Goal: Information Seeking & Learning: Learn about a topic

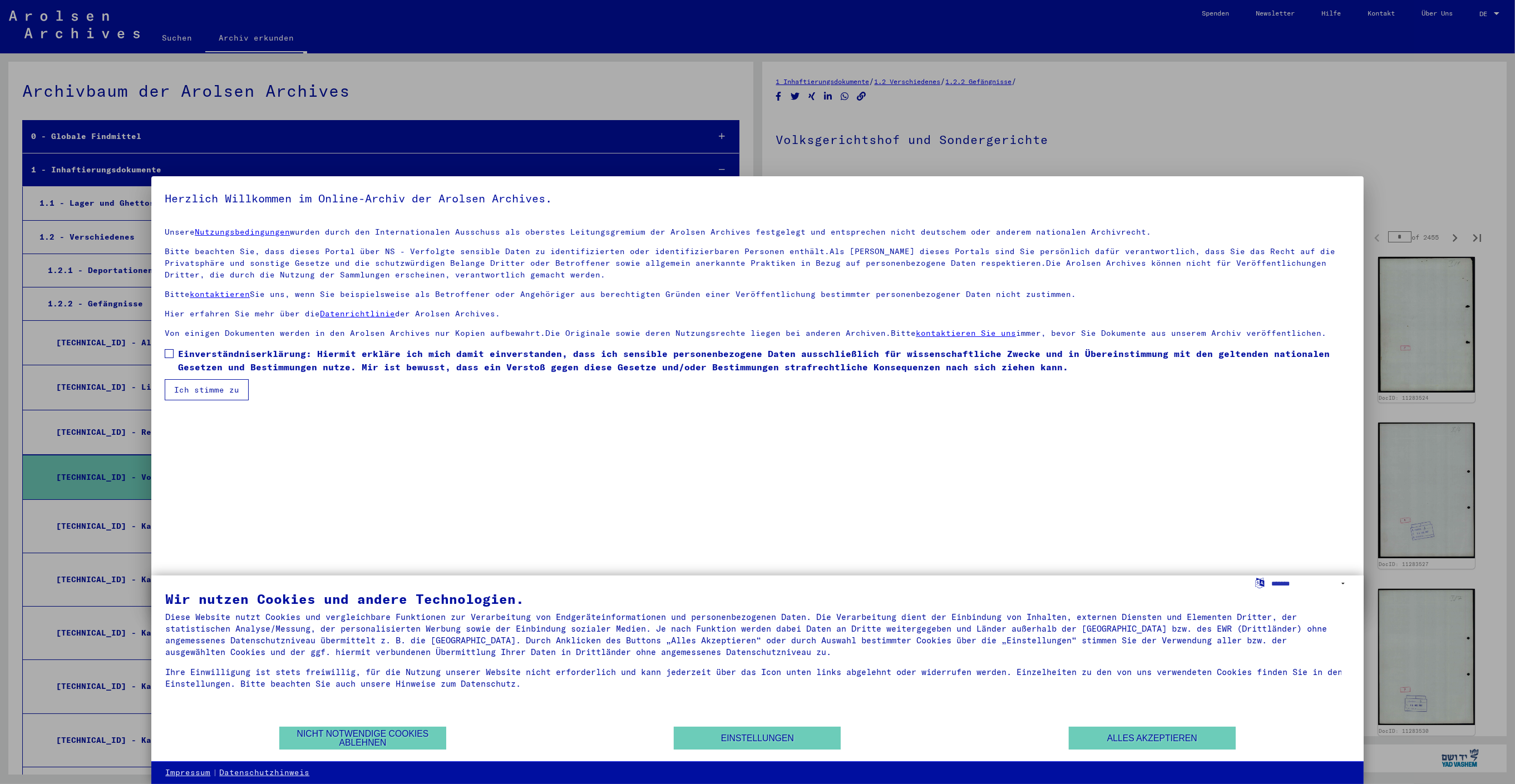
click at [179, 352] on span "Einverständniserklärung: Hiermit erkläre ich mich damit einverstanden, dass ich…" at bounding box center [763, 360] width 1172 height 26
click at [197, 389] on button "Ich stimme zu" at bounding box center [206, 390] width 84 height 21
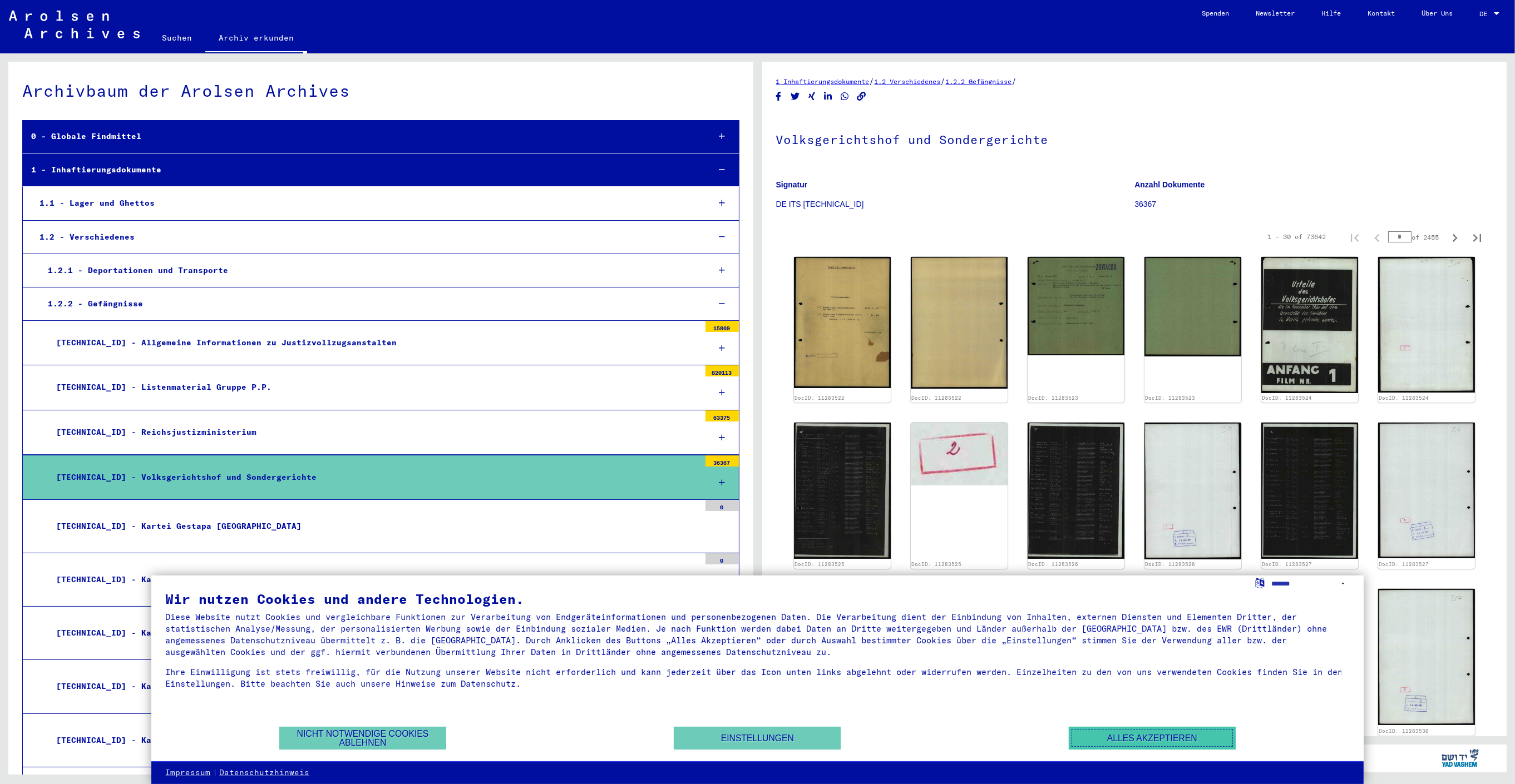
click at [1155, 732] on button "Alles akzeptieren" at bounding box center [1152, 738] width 167 height 23
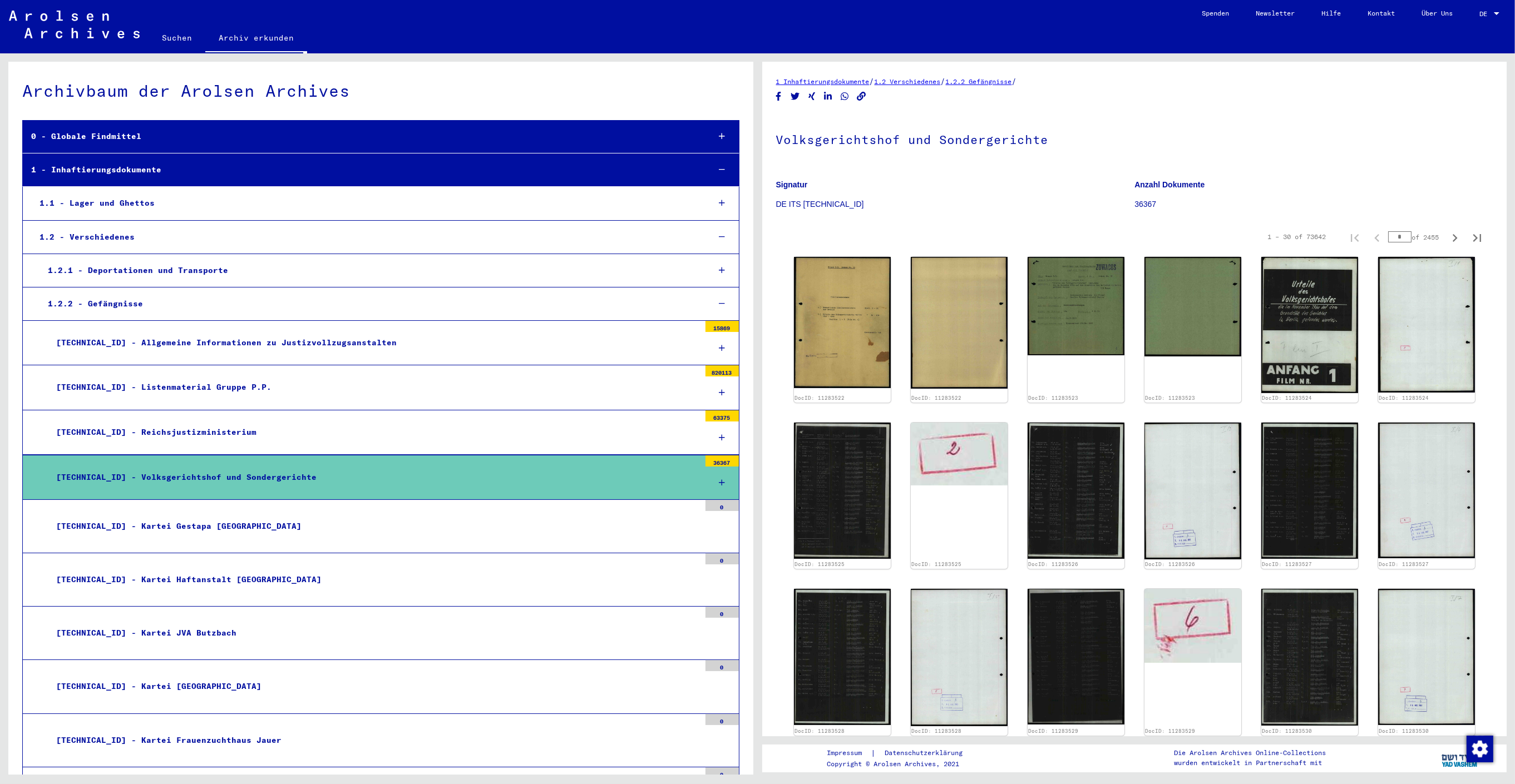
click at [660, 481] on div "[TECHNICAL_ID] - Volksgerichtshof und Sondergerichte" at bounding box center [374, 477] width 652 height 21
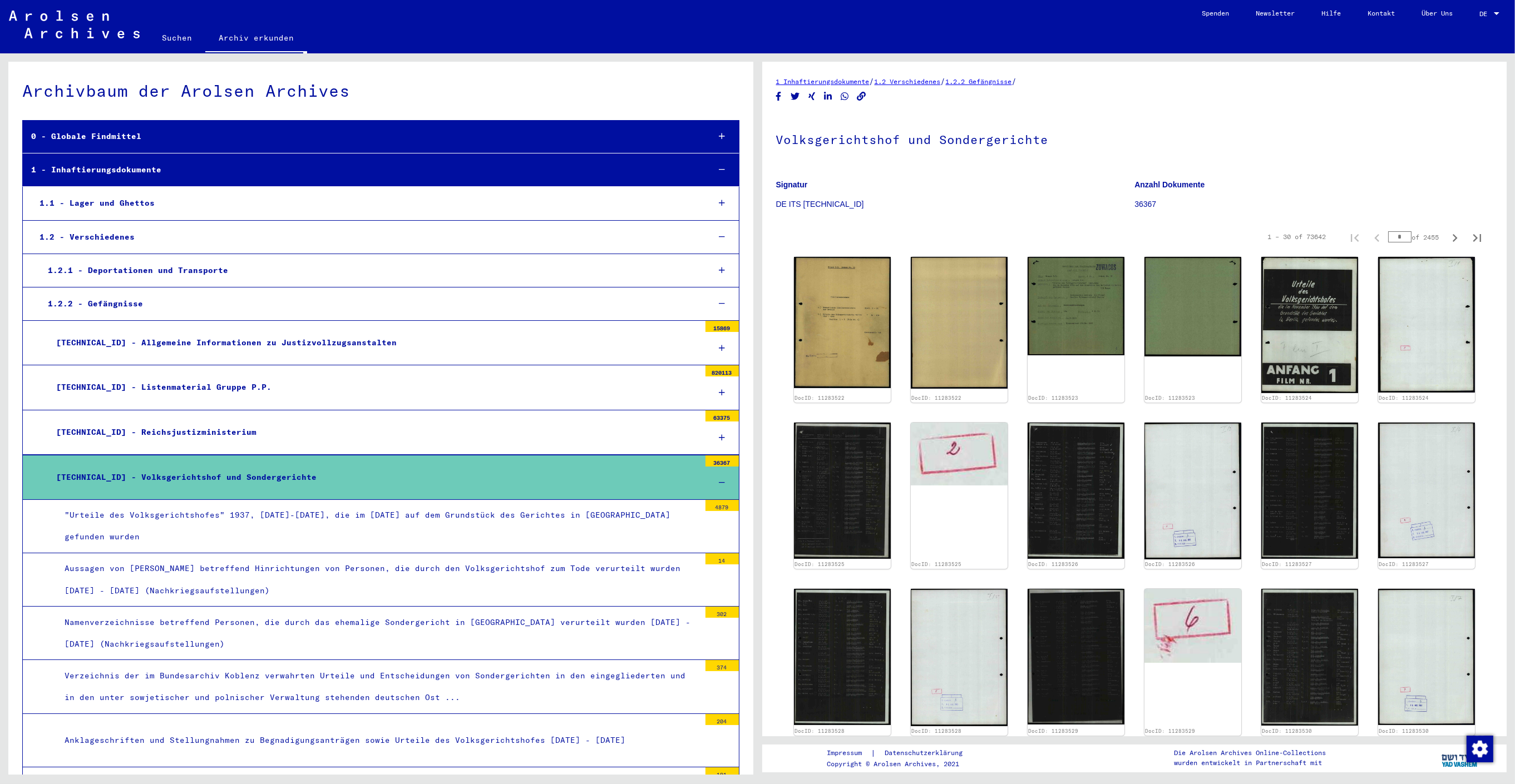
click at [370, 524] on div ""Urteile des Volksgerichtshofes" 1937, [DATE]-[DATE], die im [DATE] auf dem Gru…" at bounding box center [378, 526] width 644 height 44
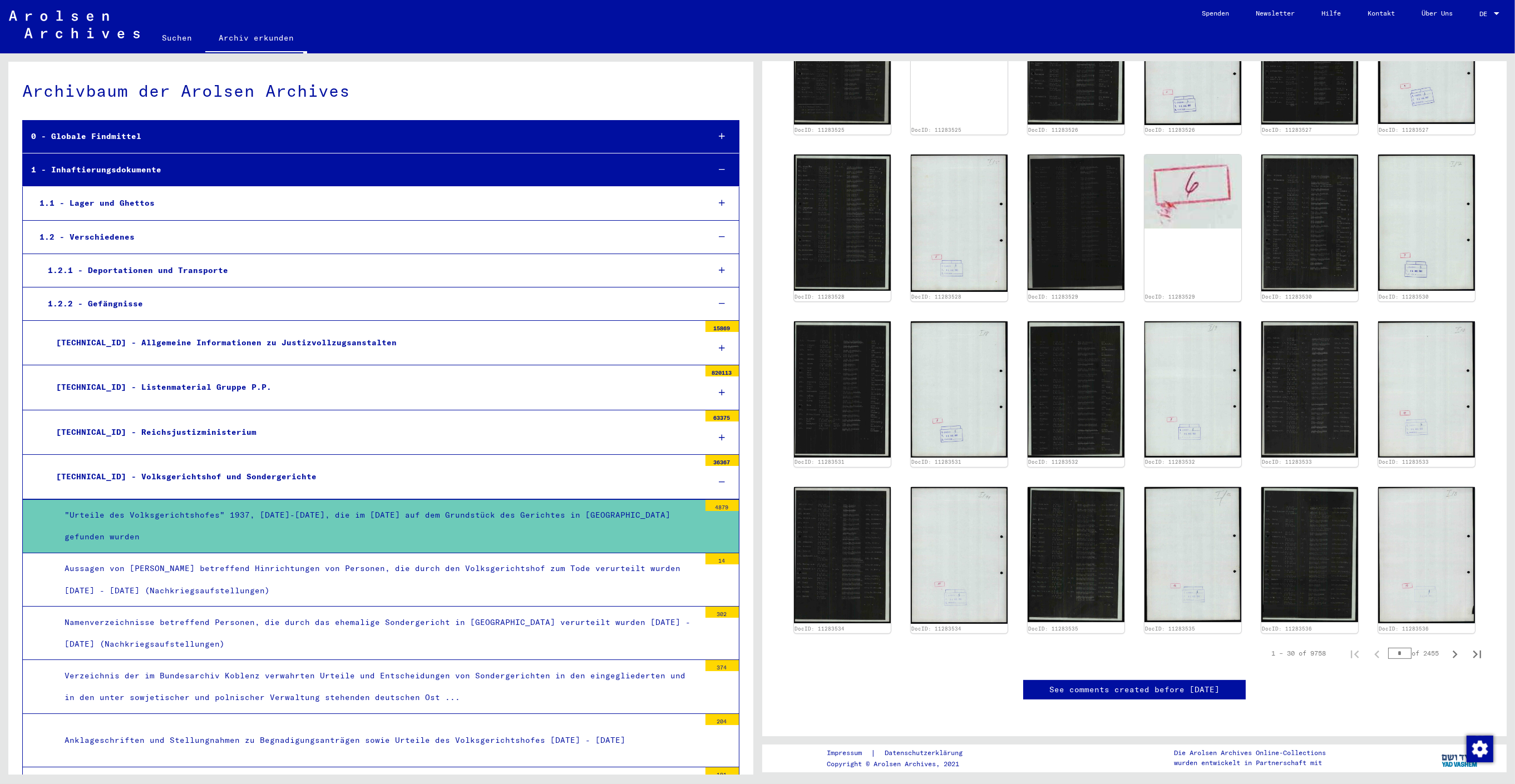
scroll to position [834, 0]
click at [996, 483] on img at bounding box center [958, 555] width 102 height 144
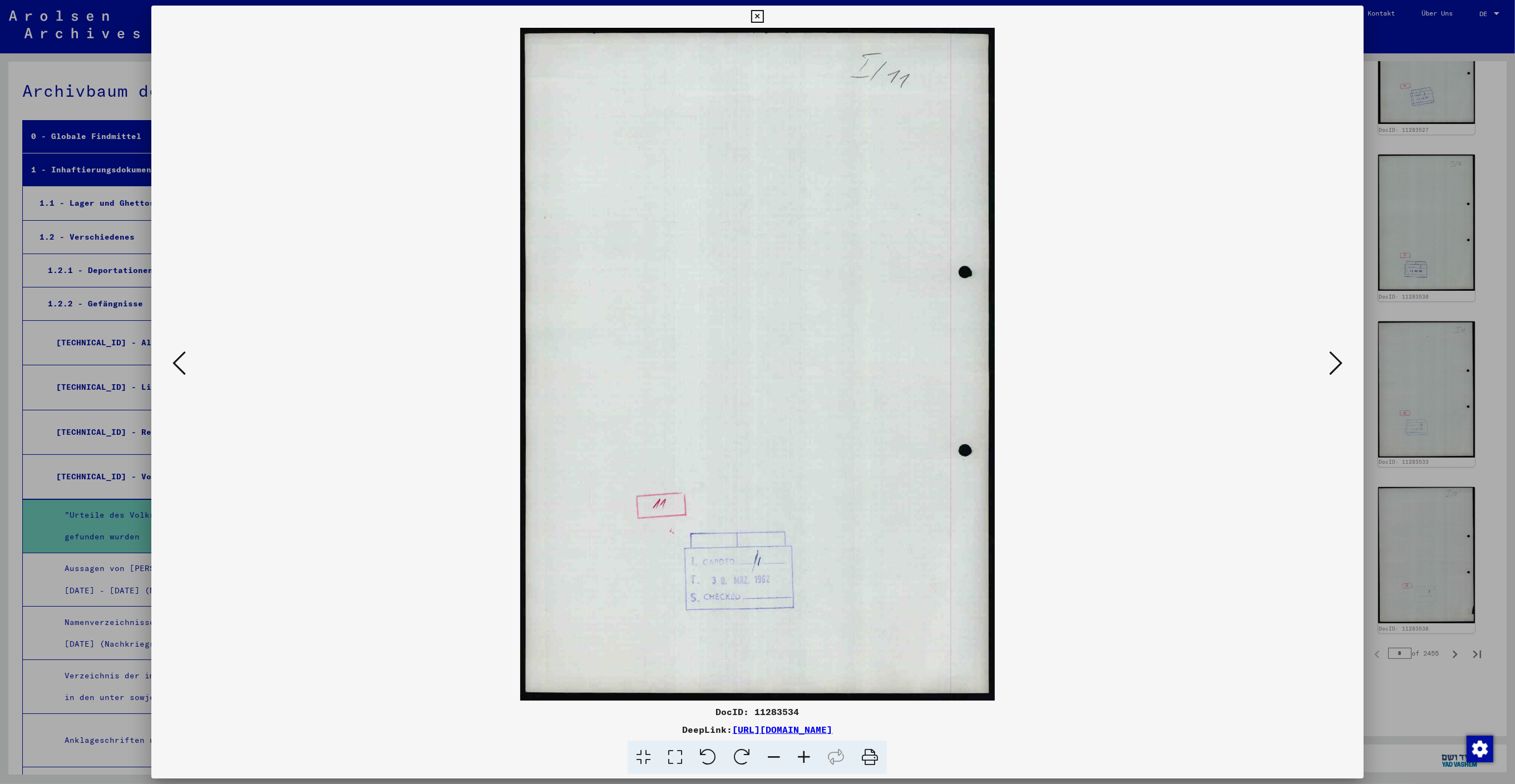
click at [842, 518] on img at bounding box center [757, 364] width 1136 height 673
click at [740, 765] on icon at bounding box center [742, 758] width 34 height 34
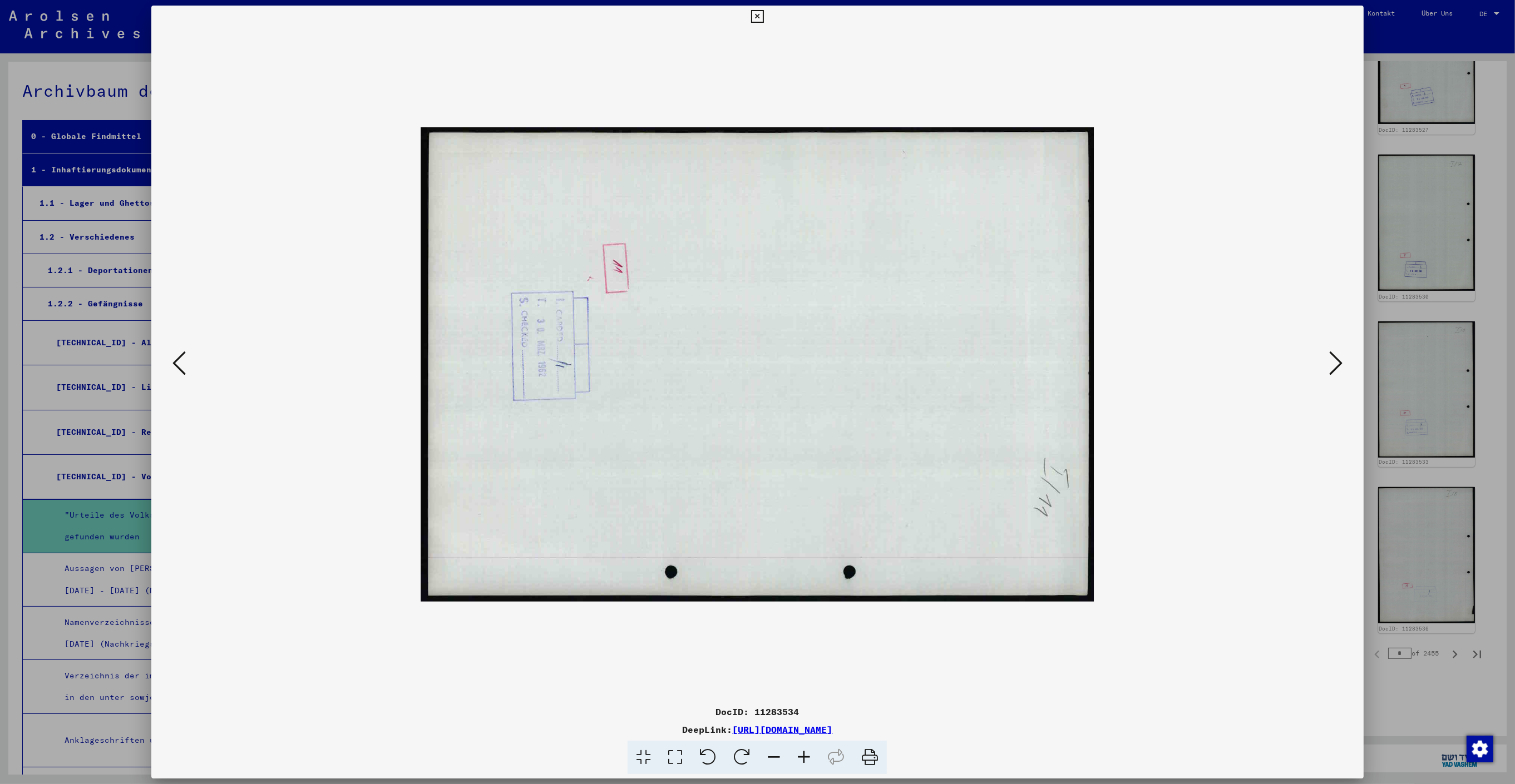
click at [740, 765] on icon at bounding box center [742, 758] width 34 height 34
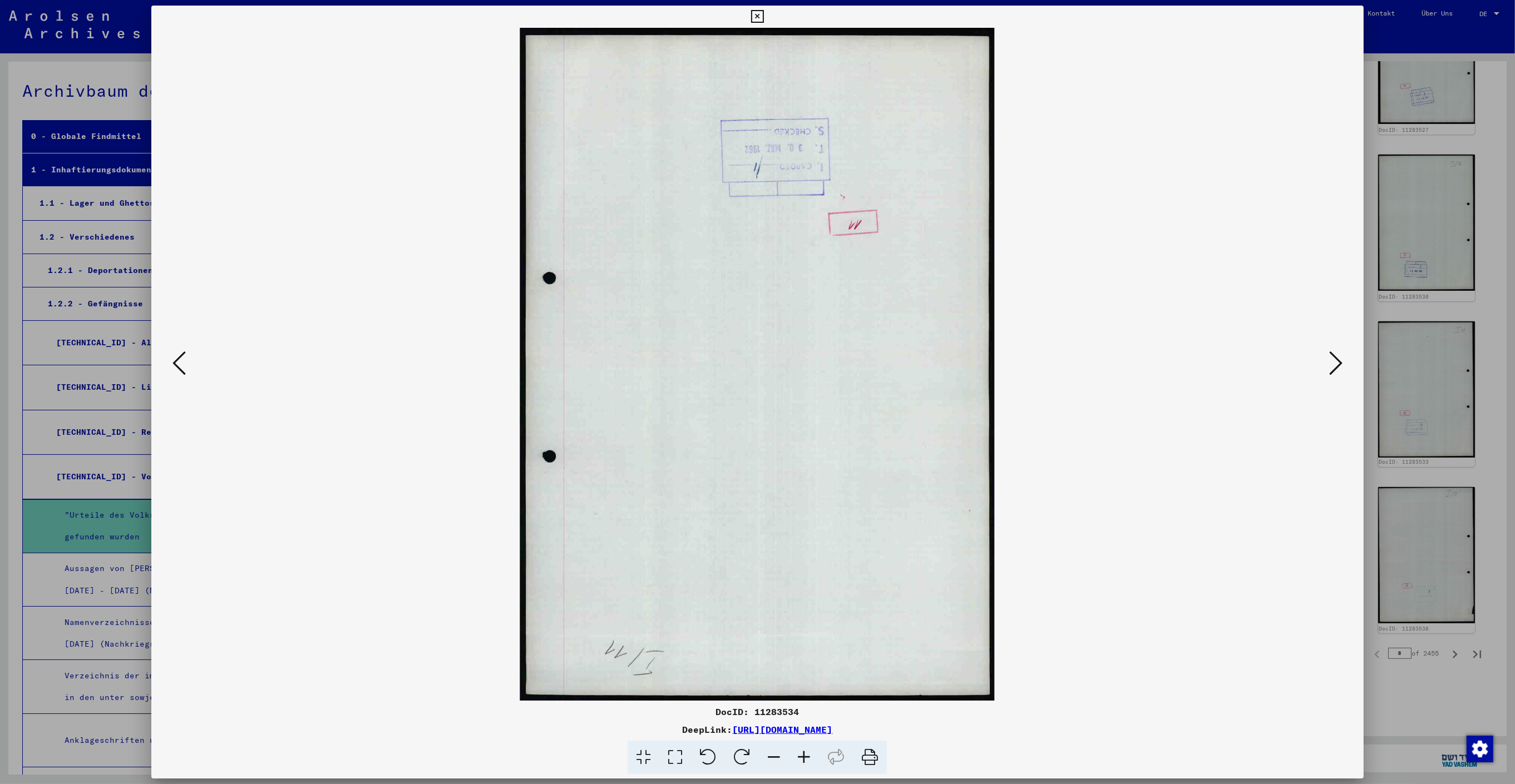
click at [740, 765] on icon at bounding box center [742, 758] width 34 height 34
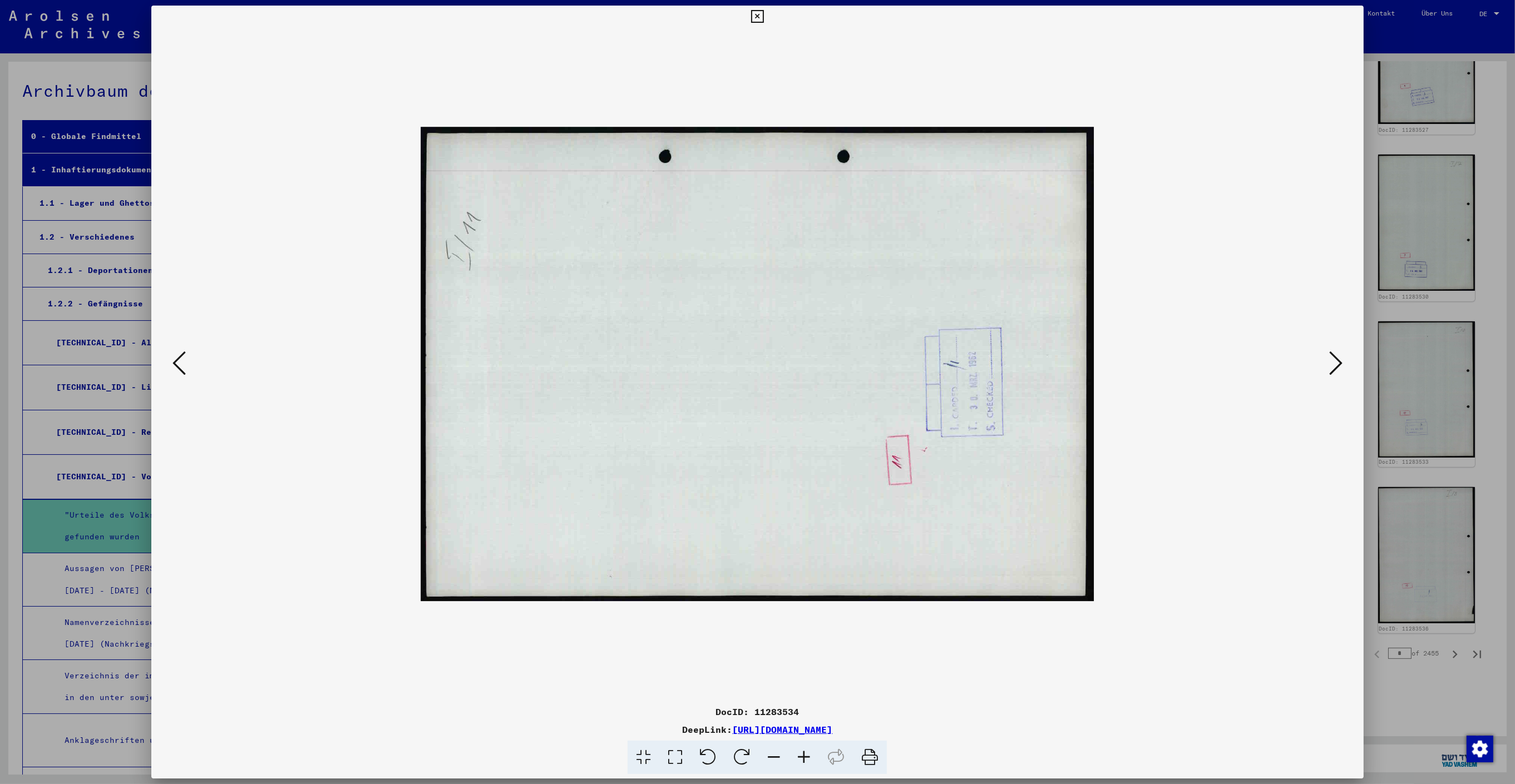
click at [740, 765] on icon at bounding box center [742, 758] width 34 height 34
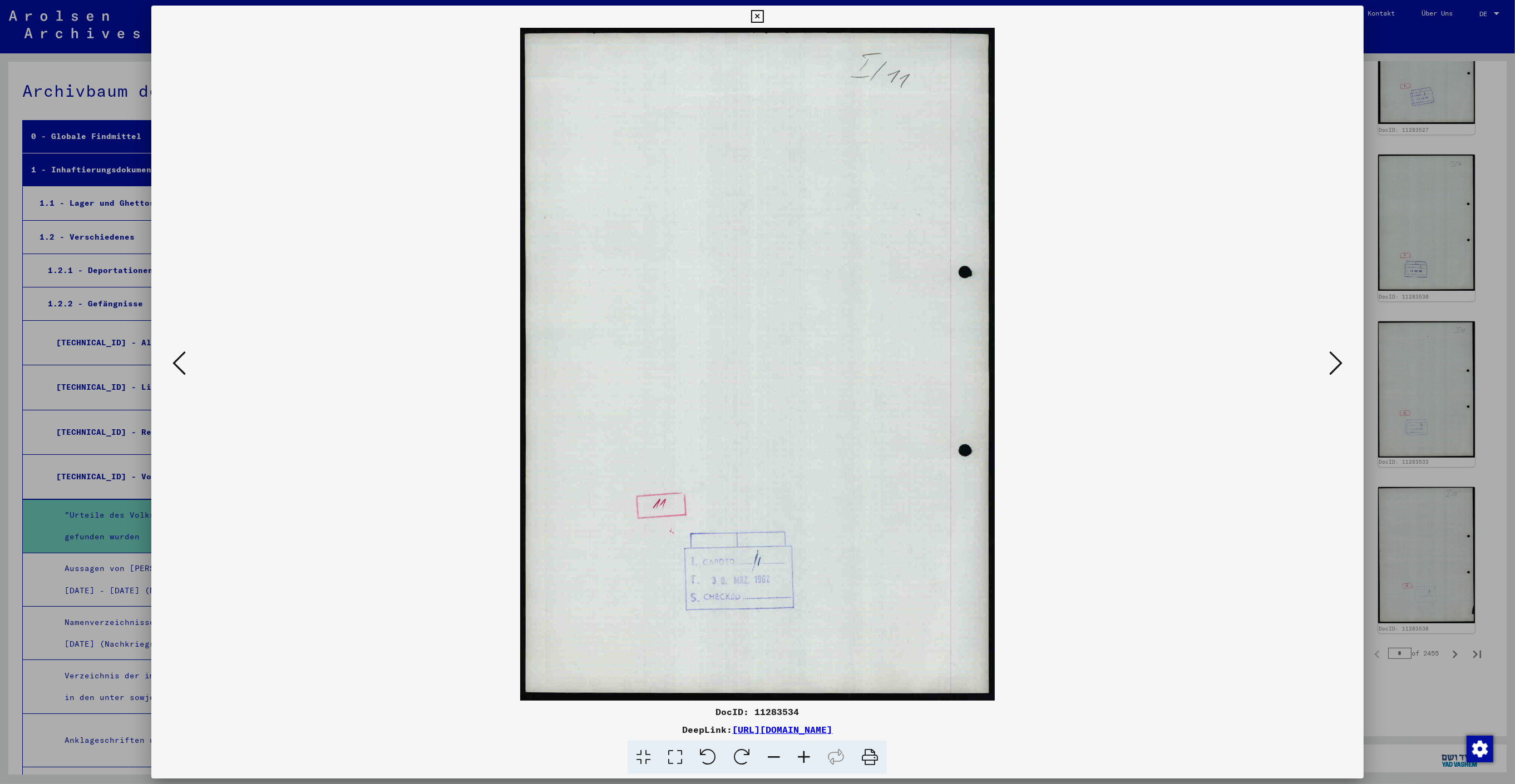
click at [832, 725] on link "[URL][DOMAIN_NAME]" at bounding box center [782, 730] width 100 height 11
